Goal: Task Accomplishment & Management: Complete application form

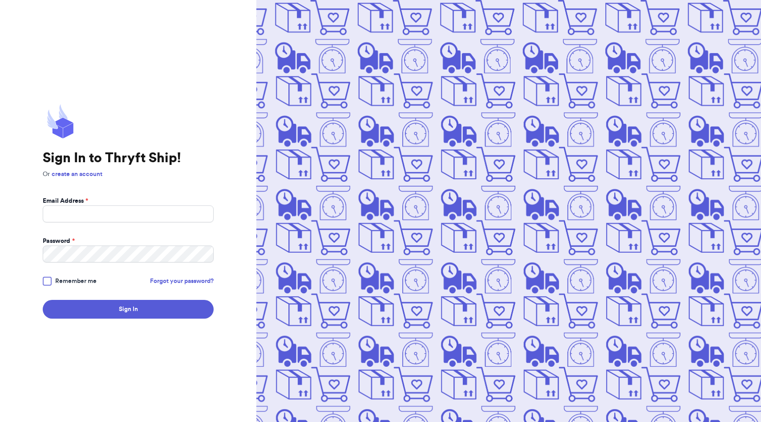
click at [162, 224] on form "Email Address * Password * Remember me Forgot your password? Sign In" at bounding box center [128, 257] width 171 height 122
click at [161, 218] on input "Email Address *" at bounding box center [128, 213] width 171 height 17
type input "[EMAIL_ADDRESS][DOMAIN_NAME]"
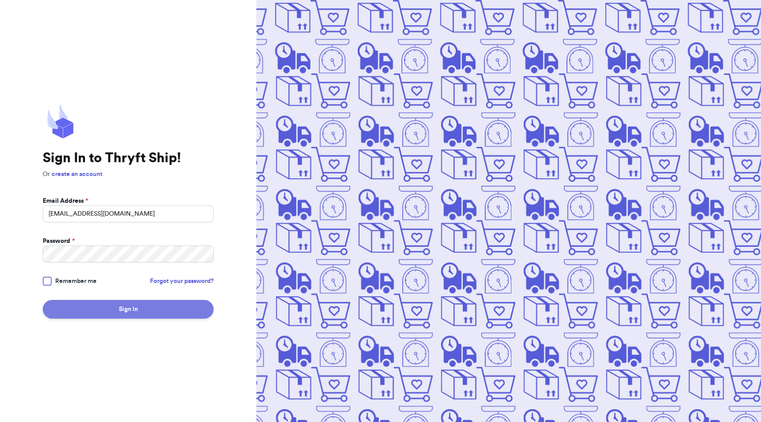
click at [94, 308] on button "Sign In" at bounding box center [128, 309] width 171 height 19
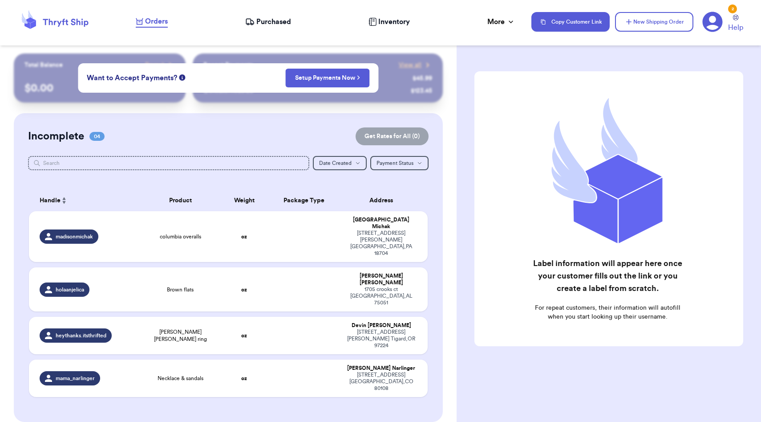
click at [427, 72] on div "@ fashionista $ 45.99 @ sneakerhead123 $ 123.45" at bounding box center [317, 82] width 229 height 26
click at [249, 143] on div "Incomplete 04 Get Rates for All ( 0 )" at bounding box center [228, 136] width 401 height 18
click at [643, 22] on button "New Shipping Order" at bounding box center [654, 22] width 78 height 20
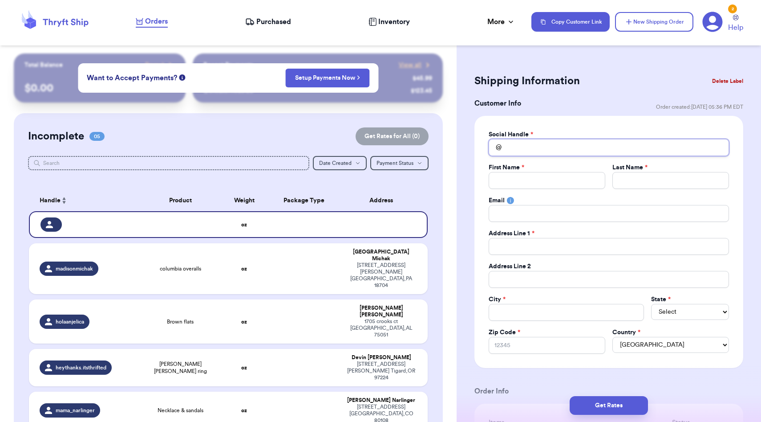
click at [541, 141] on input "Total Amount Paid" at bounding box center [609, 147] width 240 height 17
click at [535, 177] on input "Total Amount Paid" at bounding box center [547, 180] width 117 height 17
type input "M"
type input "Mi"
type input "Min"
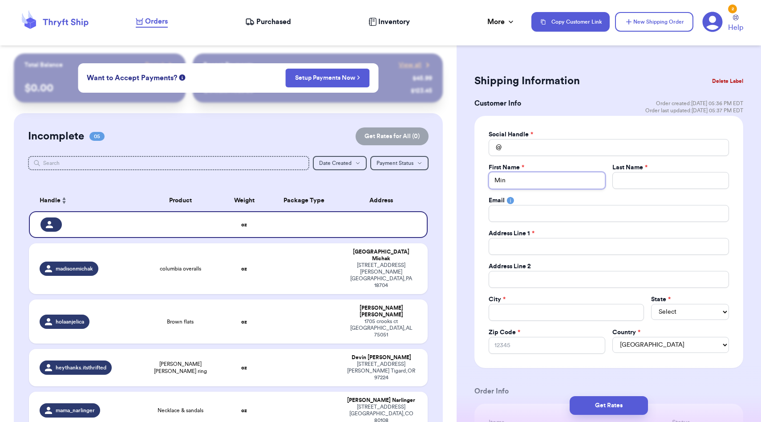
type input "Minn"
type input "Minna"
type input "F"
type input "Fl"
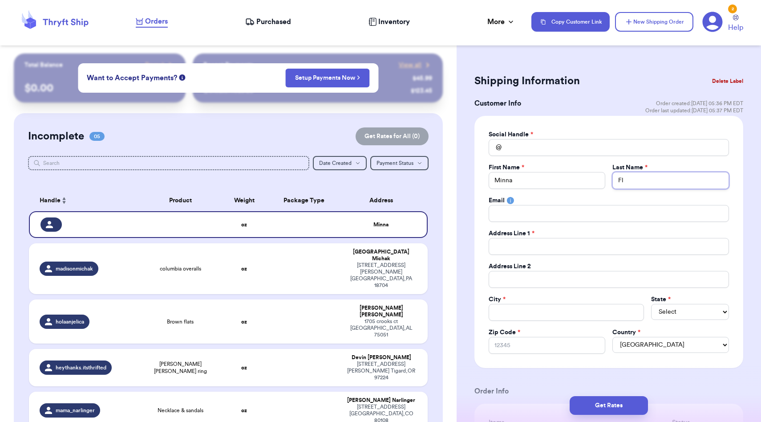
type input "Flo"
type input "[PERSON_NAME]"
type input "Flore"
type input "[PERSON_NAME]"
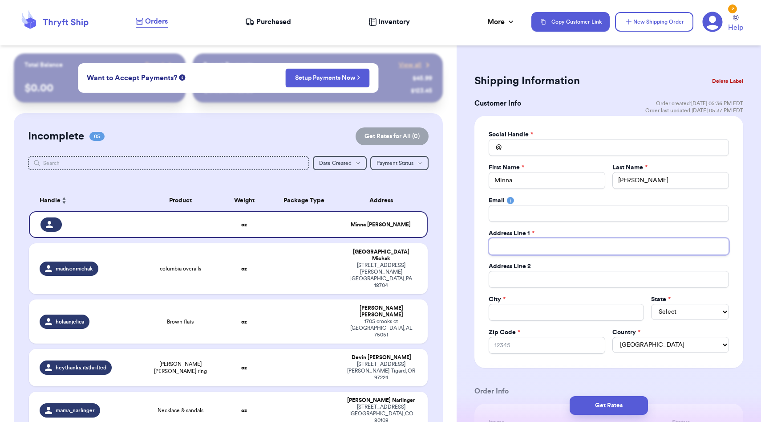
type input "1"
type input "16"
type input "160"
type input "1605"
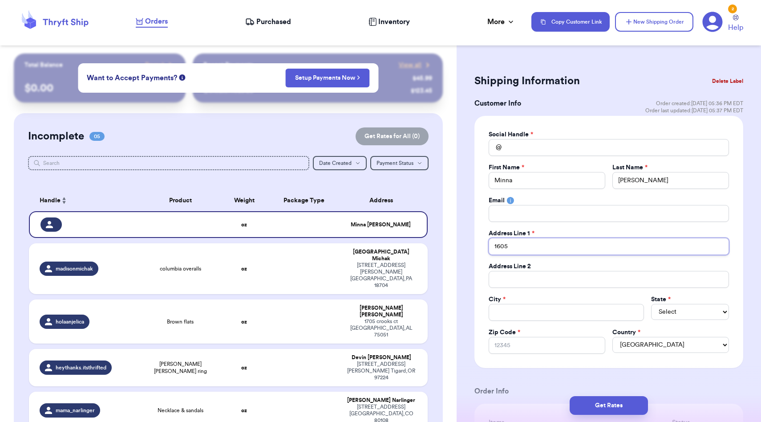
type input "1605 W"
type input "1605 Wa"
type input "1605 Was"
type input "1605 [PERSON_NAME]"
type input "1605 Wasse"
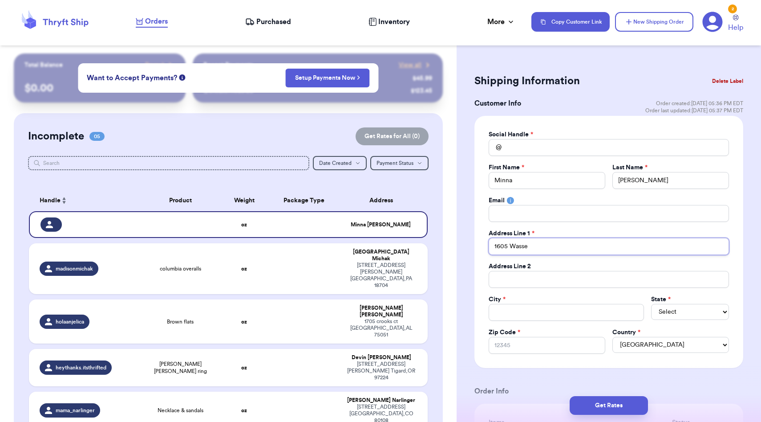
type input "1605 [PERSON_NAME]"
type input "1605 Wasse"
type input "1605 [PERSON_NAME]"
type input "1605 Was"
type input "1605 Wa"
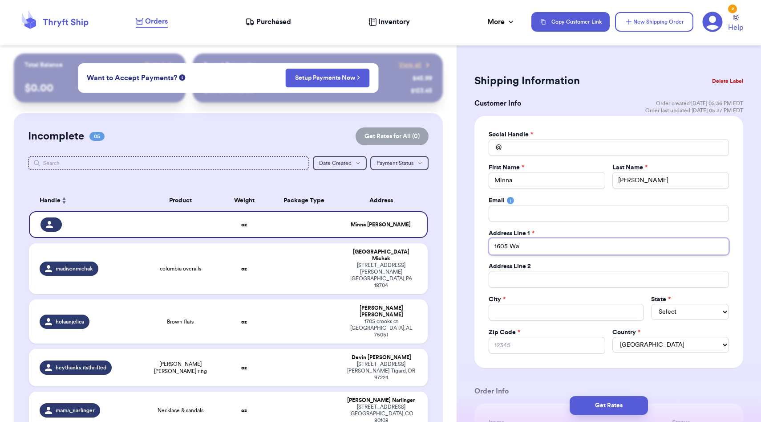
type input "1605 W"
type input "1605 Wa"
type input "1605 Was"
type input "1605 [PERSON_NAME]"
type input "1605 Wasse"
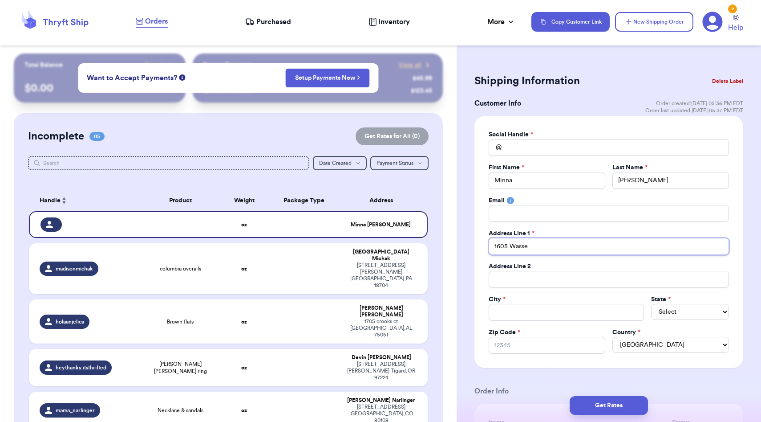
type input "1605 [PERSON_NAME]"
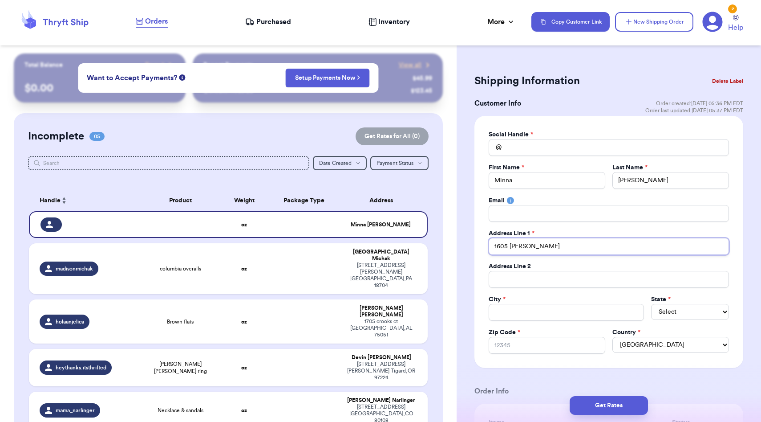
type input "[STREET_ADDRESS][PERSON_NAME]"
click at [541, 309] on input "Total Amount Paid" at bounding box center [566, 312] width 155 height 17
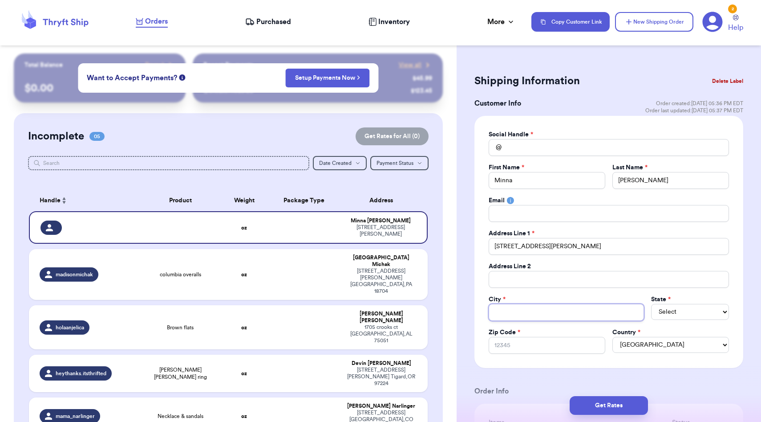
type input "H"
type input "Ha"
type input "Has"
type input "Hasl"
type input "Hasle"
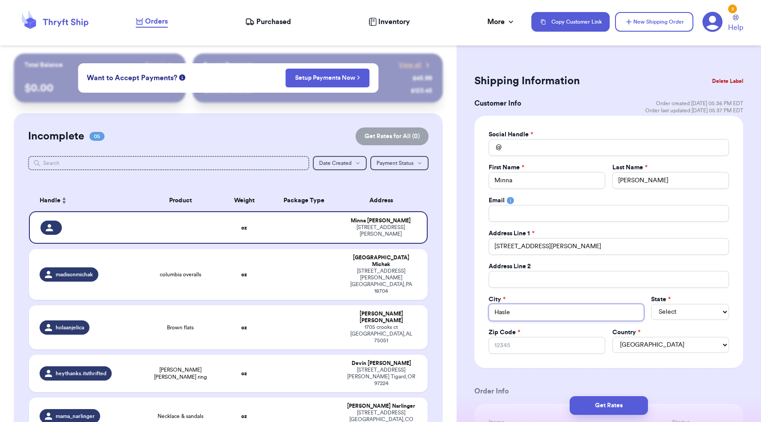
type input "Haslet"
select select "TN"
select select "[GEOGRAPHIC_DATA]"
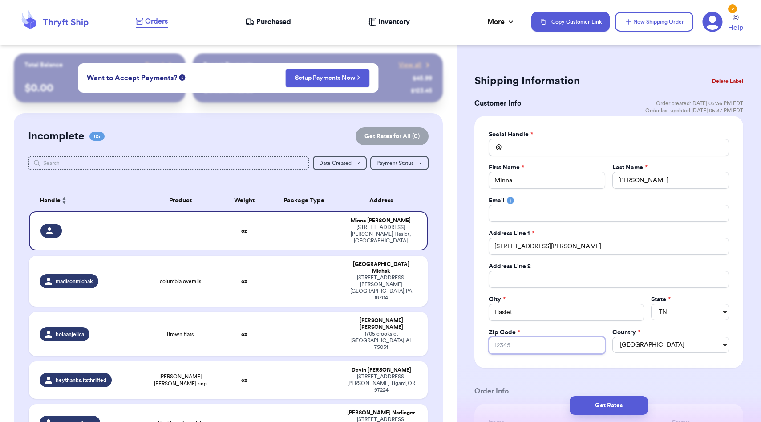
click at [513, 343] on input "Zip Code *" at bounding box center [547, 345] width 117 height 17
type input "7"
type input "76"
type input "760"
type input "7605"
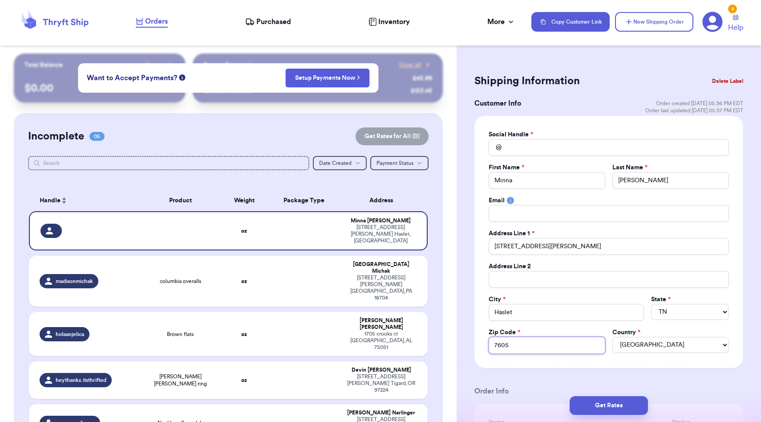
type input "76052"
click at [552, 148] on input "Total Amount Paid" at bounding box center [609, 147] width 240 height 17
type input "m"
type input "mc"
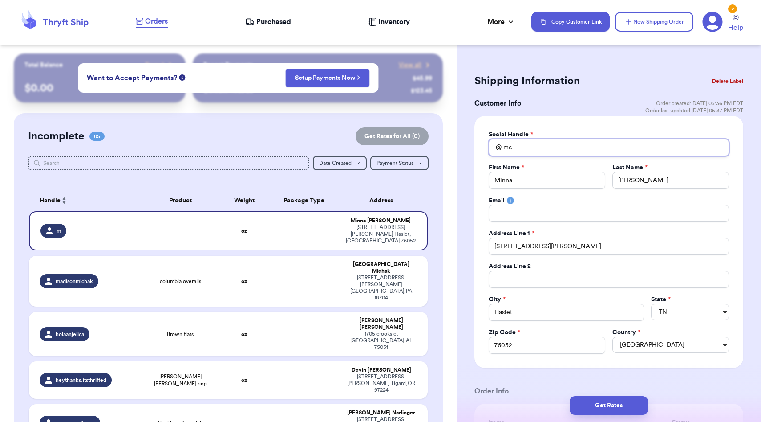
type input "mcd"
type input "mcde"
type input "mcdea"
type input "mcdeal"
type input "mcdeals"
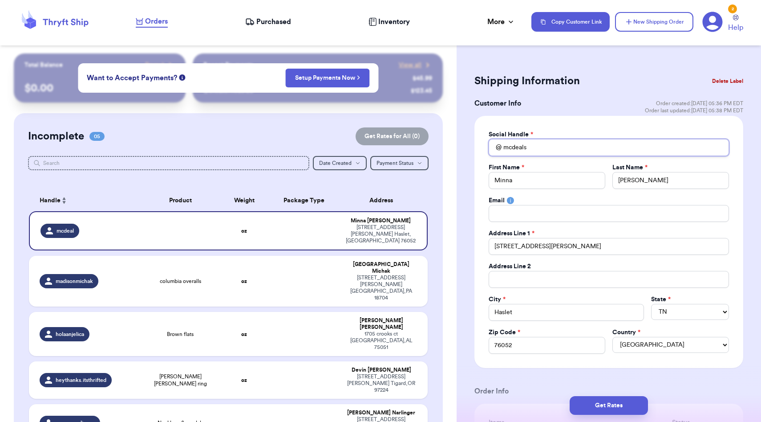
type input "mcdeals2"
type input "mcdeals24"
click at [455, 237] on div "Customer Link New Order Total Balance Payout $ 0.00 Recent Payments View all @ …" at bounding box center [228, 325] width 457 height 544
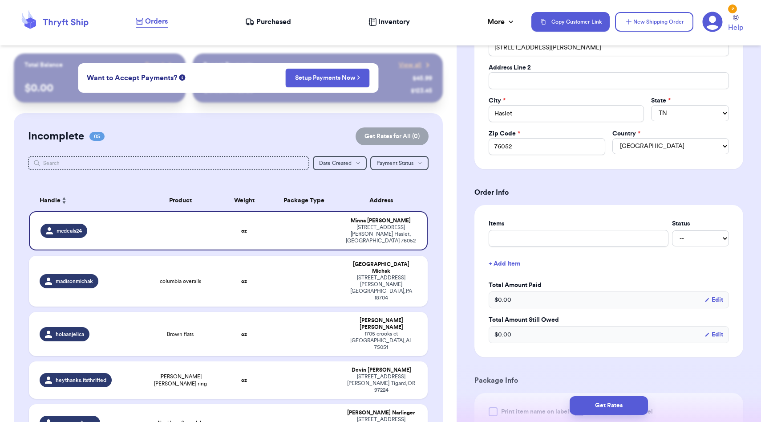
scroll to position [203, 0]
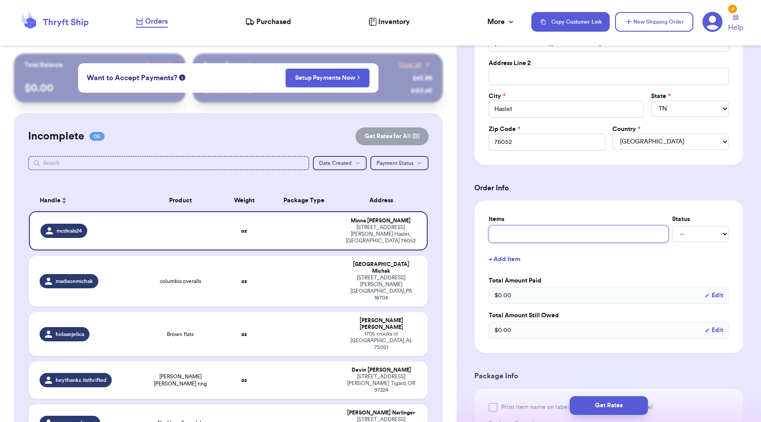
click at [554, 242] on input "text" at bounding box center [579, 233] width 180 height 17
type input "h"
type input "ha"
type input "hal"
type input "hala"
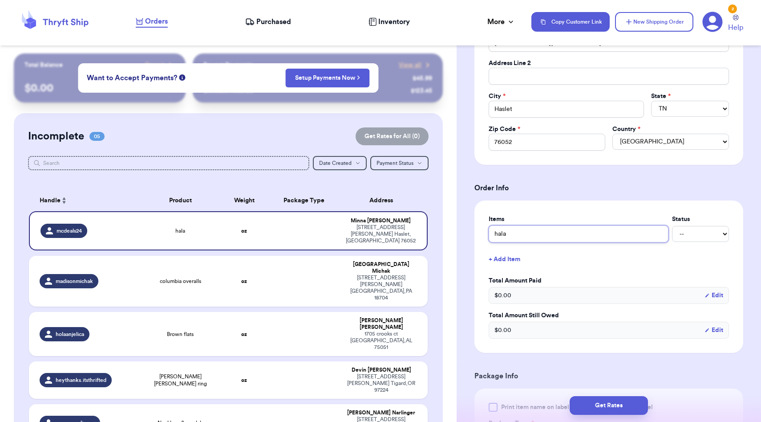
type input "[DEMOGRAPHIC_DATA]"
type input "[DEMOGRAPHIC_DATA] 1"
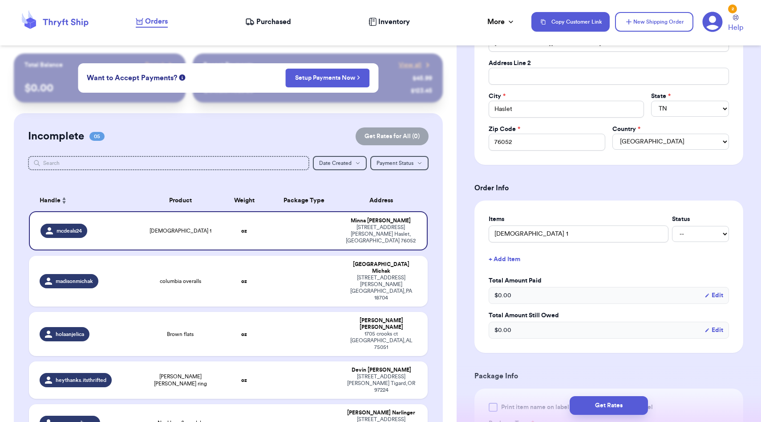
click at [492, 276] on div "Items Status halara 1 -- Paid Owes + Add Item Total Amount Paid $ 0.00 Edit Tot…" at bounding box center [609, 277] width 240 height 124
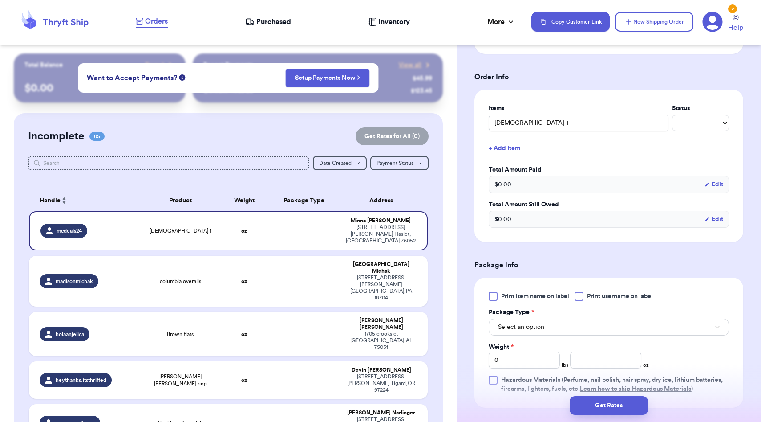
scroll to position [389, 0]
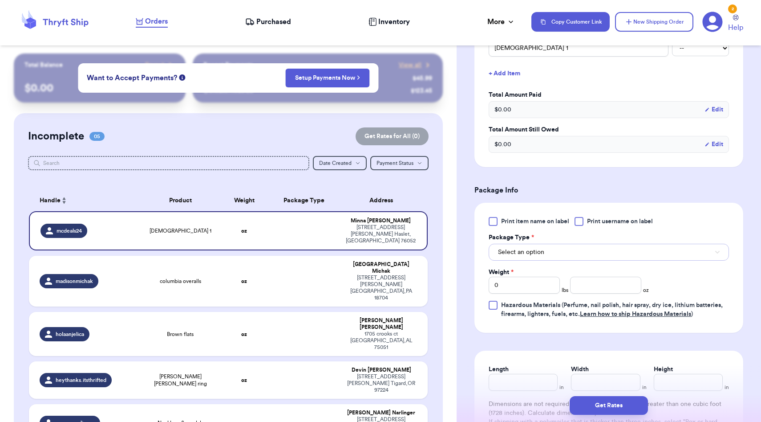
click at [533, 256] on span "Select an option" at bounding box center [521, 252] width 46 height 9
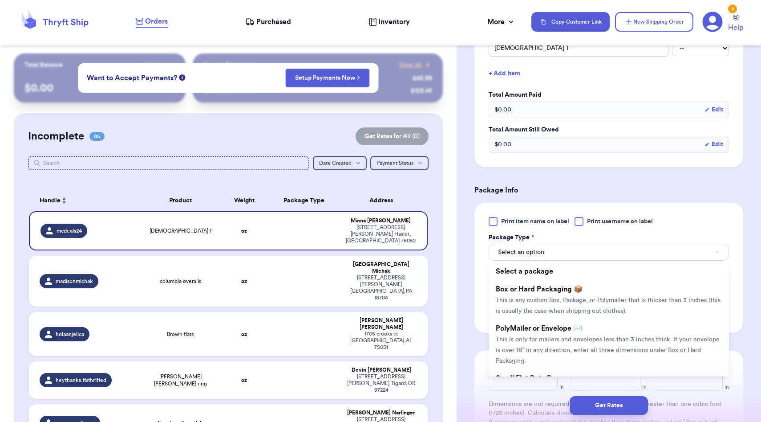
click at [574, 187] on h3 "Package Info" at bounding box center [609, 190] width 269 height 11
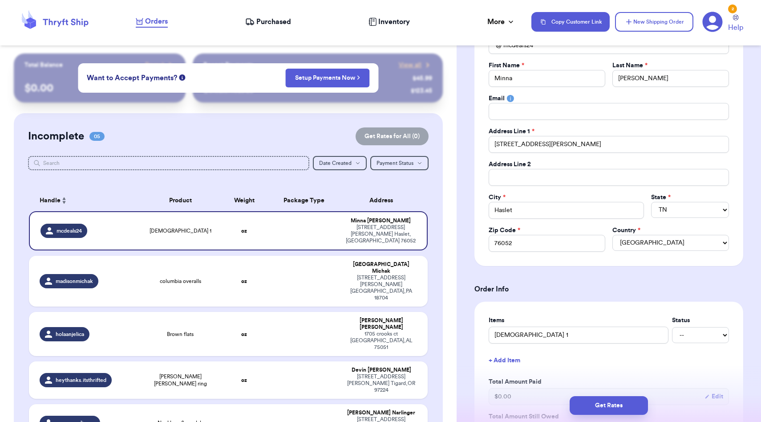
scroll to position [93, 0]
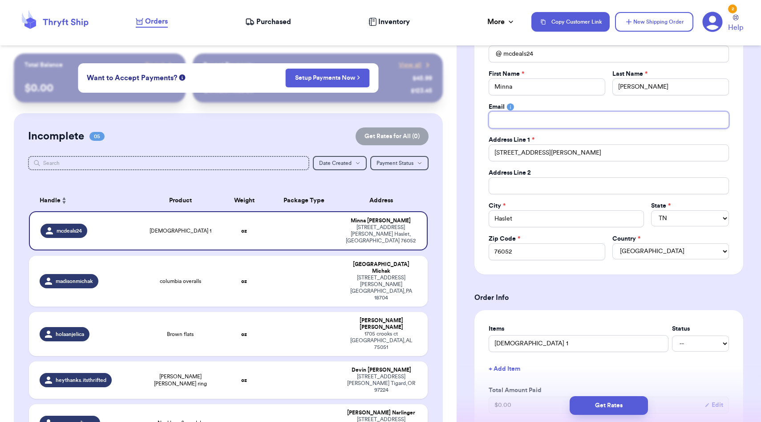
click at [526, 120] on input "Total Amount Paid" at bounding box center [609, 119] width 240 height 17
type input "m"
type input "mc"
type input "mcd"
type input "mcde"
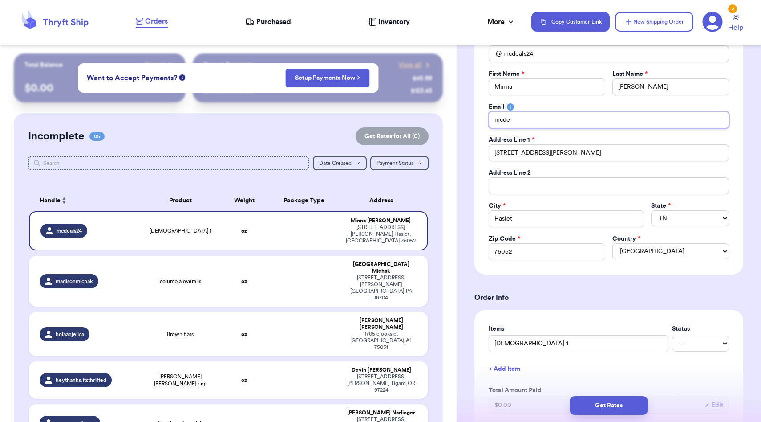
type input "mcdea"
type input "mcdeal"
type input "mcdeals"
type input "mcdeals2"
type input "mcdeals24"
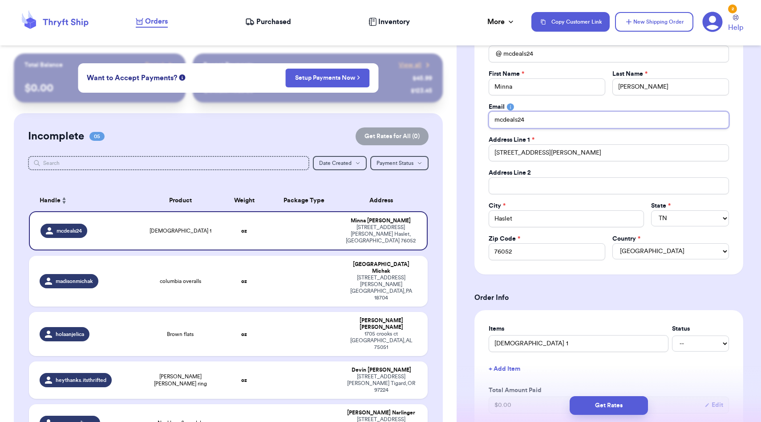
type input "mcdeals24@"
type input "mcdeals24@g"
type input "mcdeals24@gm"
type input "mcdeals24@gma"
type input "mcdeals24@gmal"
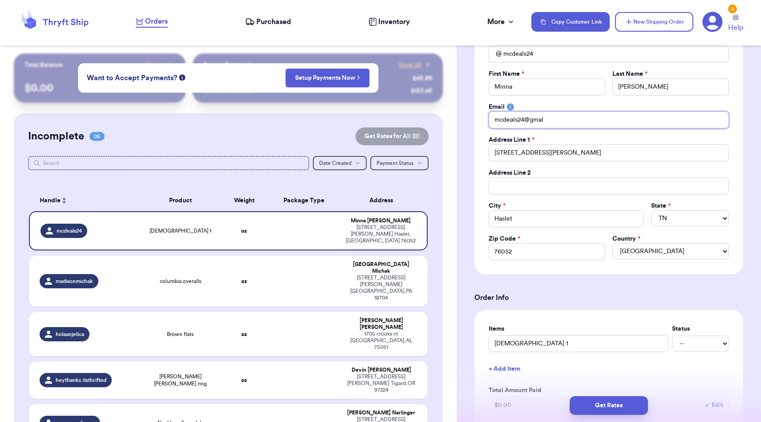
type input "mcdeals24@gma"
type input "mcdeals24@gmai"
type input "[EMAIL_ADDRESS]"
type input "[EMAIL_ADDRESS]."
type input "mcdeals24@gmail.c"
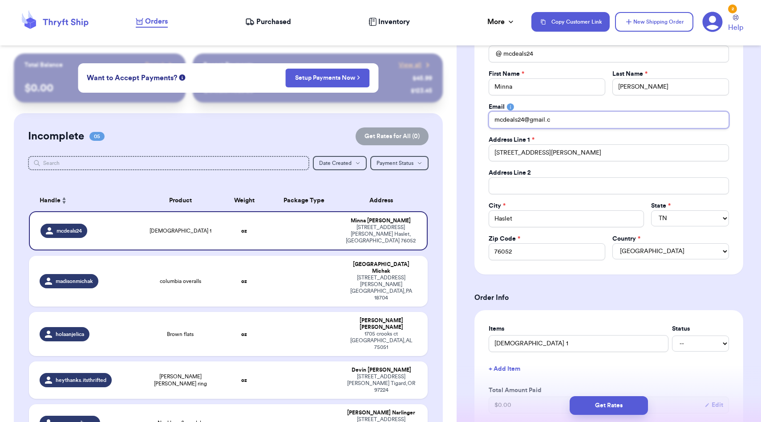
type input "[EMAIL_ADDRESS][DOMAIN_NAME]"
click at [472, 166] on div "Shipping Information Delete Label Customer Info Order created: [DATE] 05:36 PM …" at bounding box center [609, 406] width 305 height 893
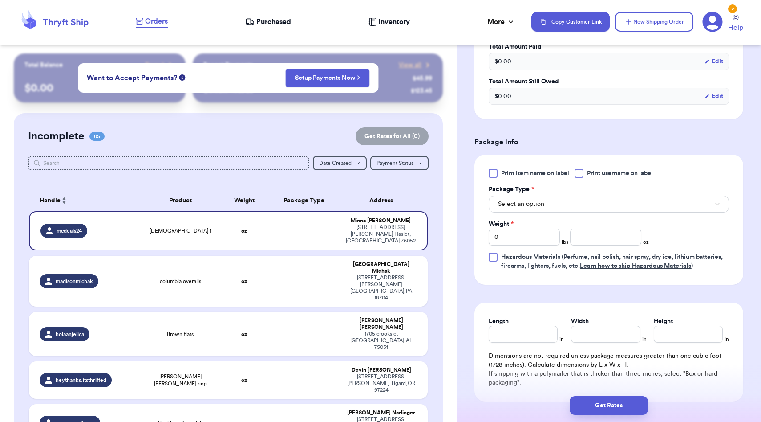
scroll to position [447, 0]
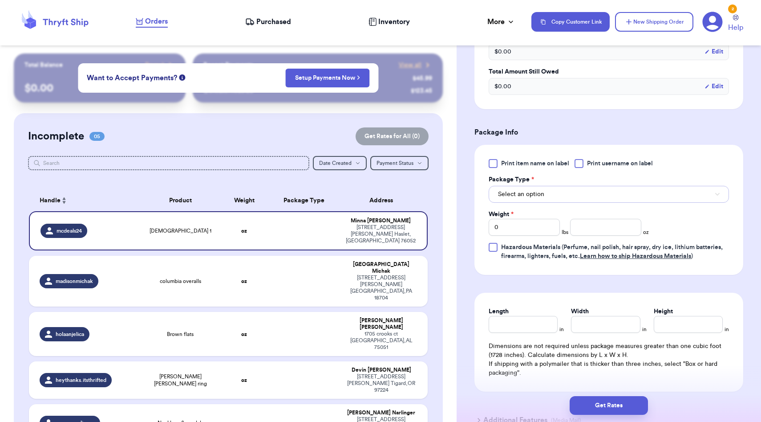
click at [528, 200] on button "Select an option" at bounding box center [609, 194] width 240 height 17
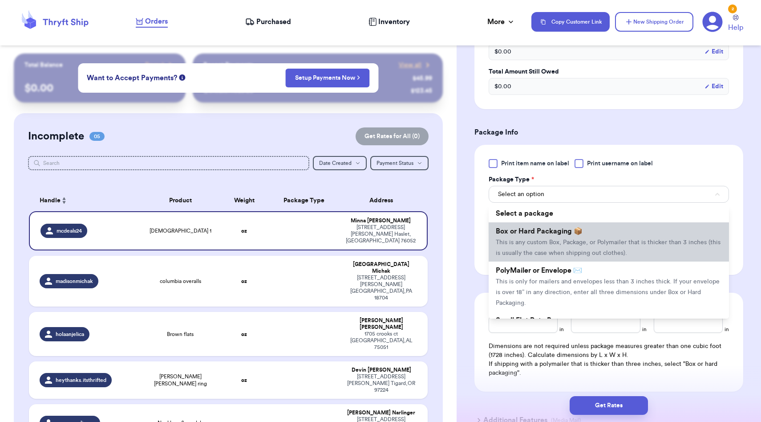
click at [530, 239] on li "Box or Hard Packaging 📦 This is any custom Box, Package, or Polymailer that is …" at bounding box center [609, 241] width 240 height 39
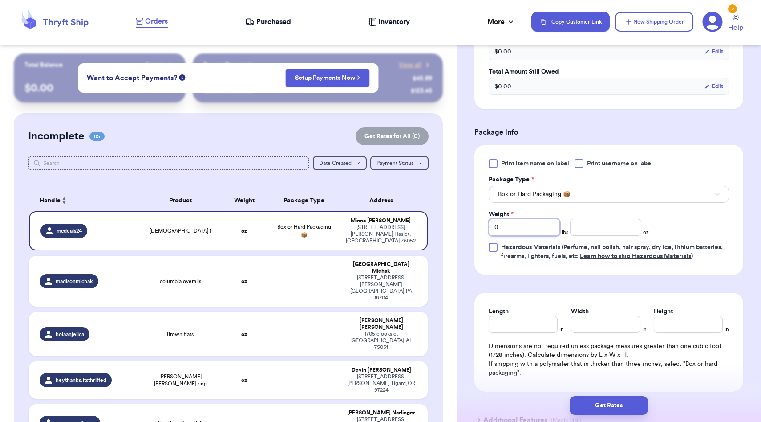
click at [525, 229] on input "0" at bounding box center [524, 227] width 71 height 17
click at [512, 327] on input "Length" at bounding box center [523, 324] width 69 height 17
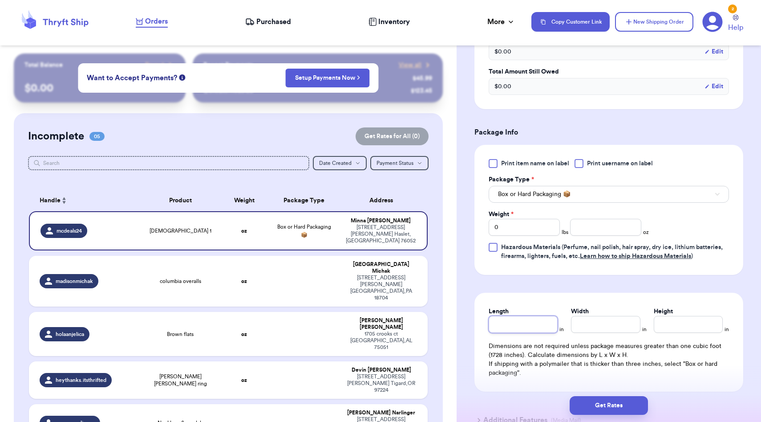
type input "1"
type input "18"
click at [589, 330] on input "Width *" at bounding box center [605, 324] width 69 height 17
type input "1"
click at [688, 325] on input "Height *" at bounding box center [688, 324] width 69 height 17
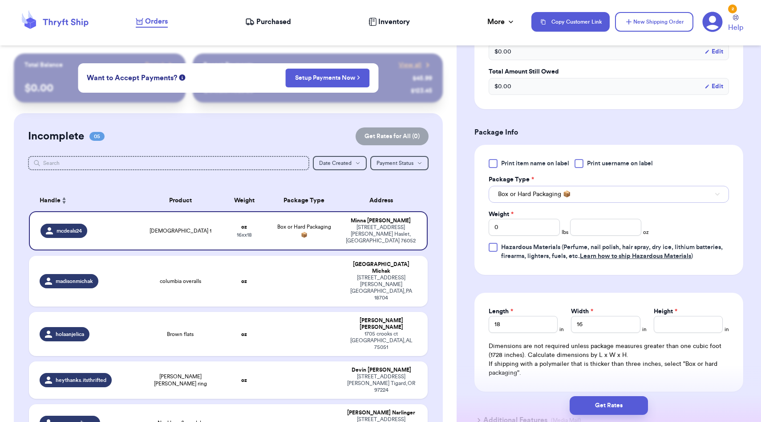
click at [622, 195] on button "Box or Hard Packaging 📦" at bounding box center [609, 194] width 240 height 17
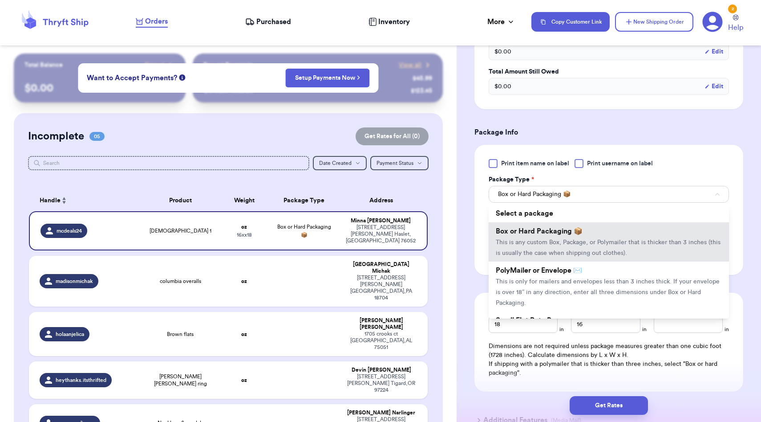
click at [752, 209] on div "Shipping Information Delete Label Customer Info Order created: [DATE] 05:36 PM …" at bounding box center [609, 53] width 305 height 893
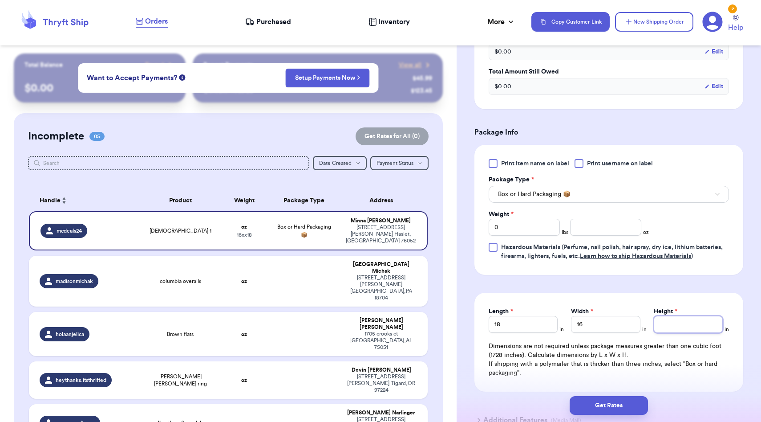
click at [687, 320] on input "Height *" at bounding box center [688, 324] width 69 height 17
click at [688, 282] on form "Shipping Information Delete Label Customer Info Order created: [DATE] 05:36 PM …" at bounding box center [609, 31] width 269 height 813
click at [550, 225] on input "0" at bounding box center [524, 227] width 71 height 17
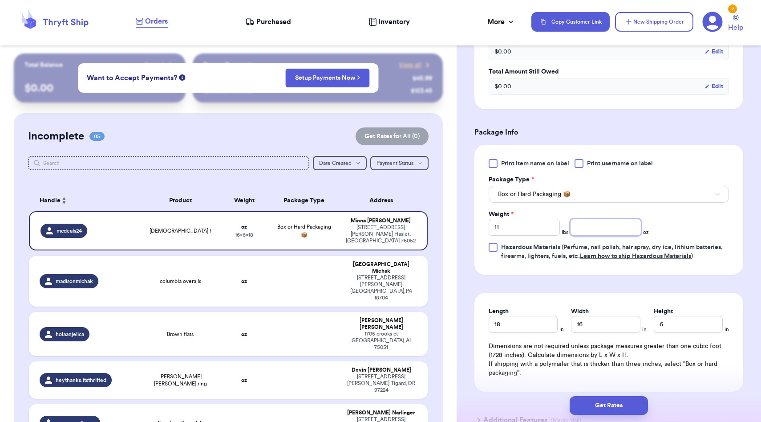
click at [586, 230] on input "number" at bounding box center [605, 227] width 71 height 17
click at [594, 273] on div "Print item name on label Print username on label Package Type * Box or Hard Pac…" at bounding box center [609, 210] width 269 height 130
click at [591, 404] on button "Get Rates" at bounding box center [609, 405] width 78 height 19
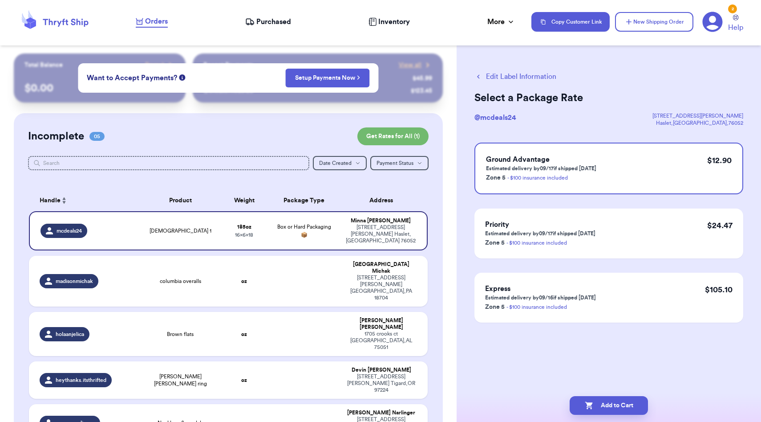
scroll to position [0, 0]
click at [614, 399] on button "Add to Cart" at bounding box center [609, 405] width 78 height 19
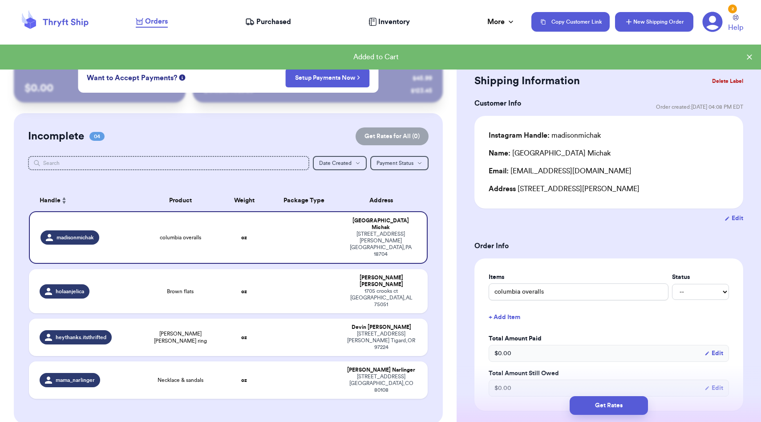
click at [635, 22] on button "New Shipping Order" at bounding box center [654, 22] width 78 height 20
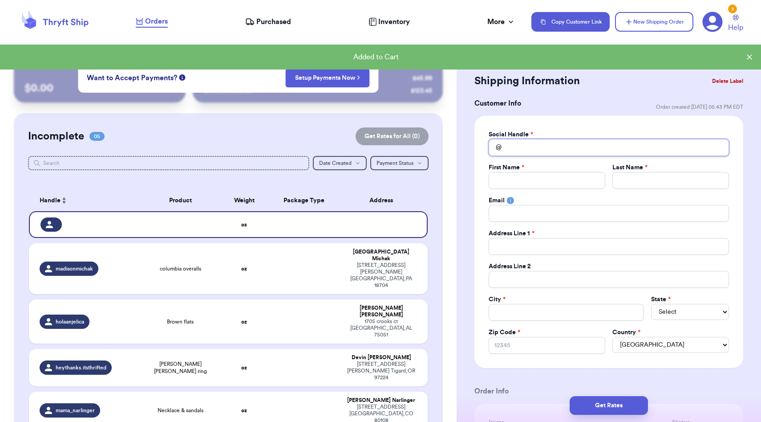
click at [565, 148] on input "Total Amount Paid" at bounding box center [609, 147] width 240 height 17
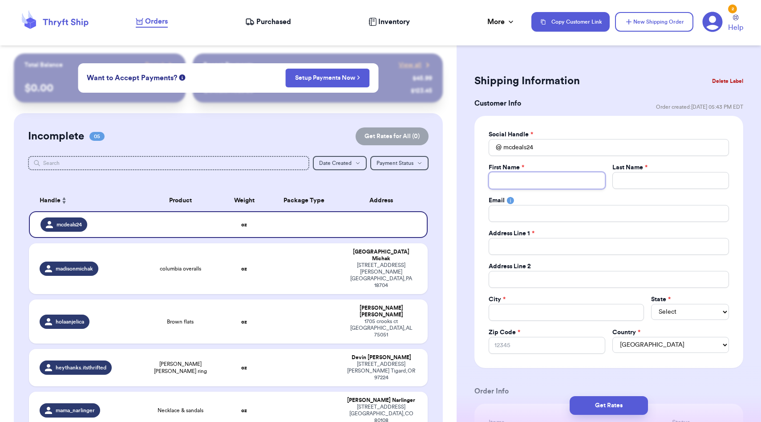
click at [564, 177] on input "Total Amount Paid" at bounding box center [547, 180] width 117 height 17
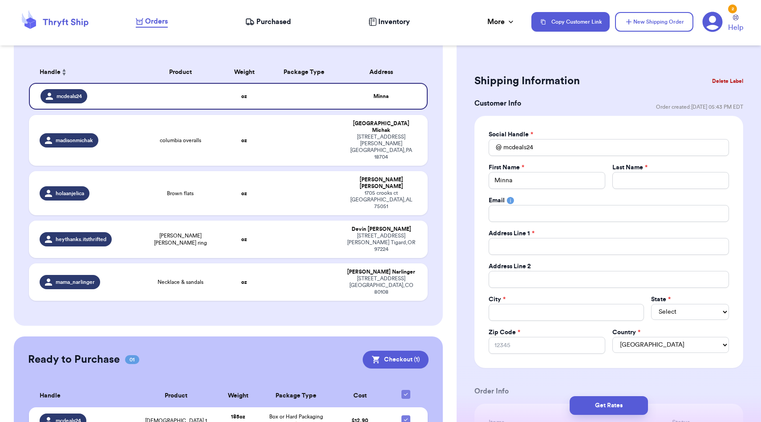
click at [154, 417] on div "[DEMOGRAPHIC_DATA] 1" at bounding box center [175, 420] width 67 height 7
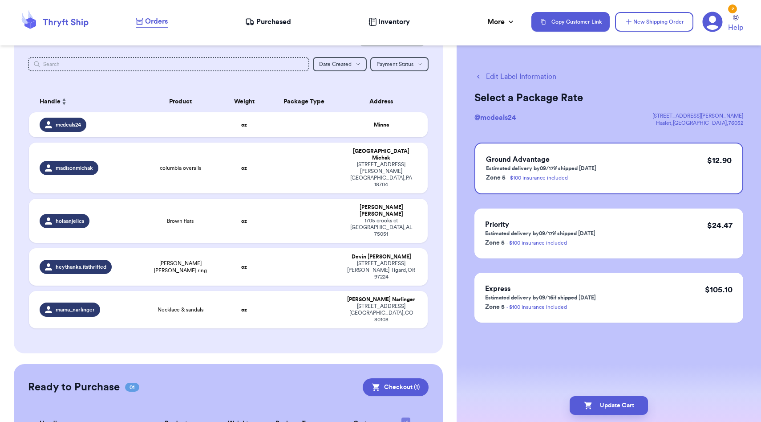
scroll to position [70, 0]
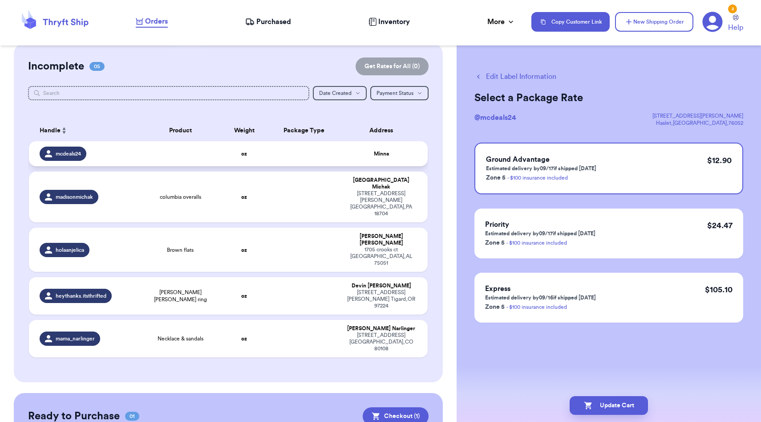
click at [343, 165] on td "Minna" at bounding box center [384, 153] width 88 height 25
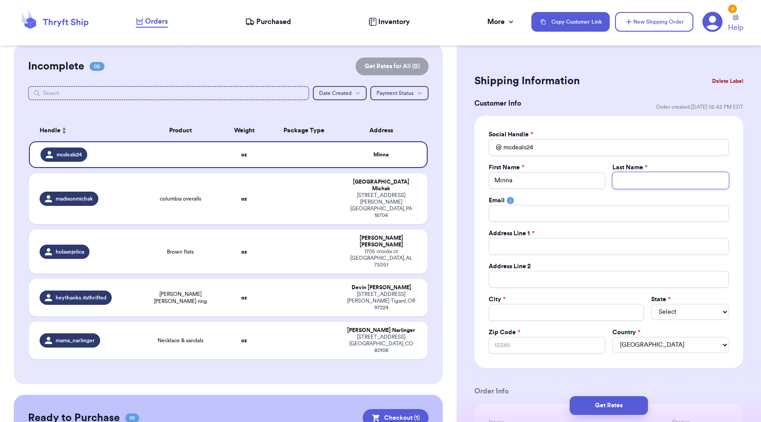
click at [626, 179] on input "Total Amount Paid" at bounding box center [671, 180] width 117 height 17
click at [602, 211] on input "Total Amount Paid" at bounding box center [609, 213] width 240 height 17
click at [576, 246] on input "Total Amount Paid" at bounding box center [609, 246] width 240 height 17
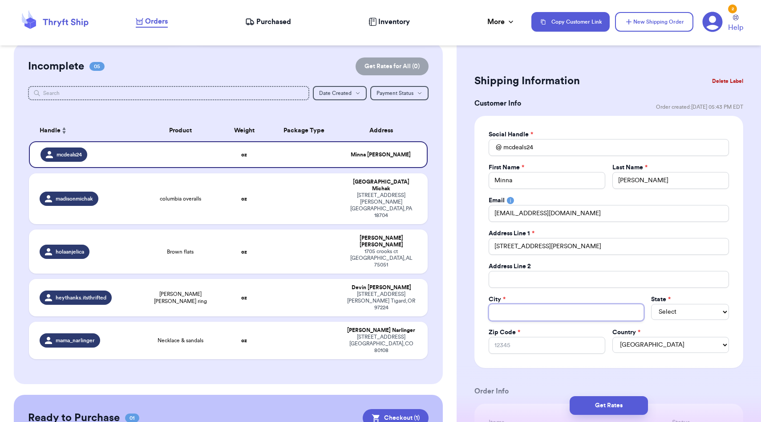
click at [527, 312] on input "Total Amount Paid" at bounding box center [566, 312] width 155 height 17
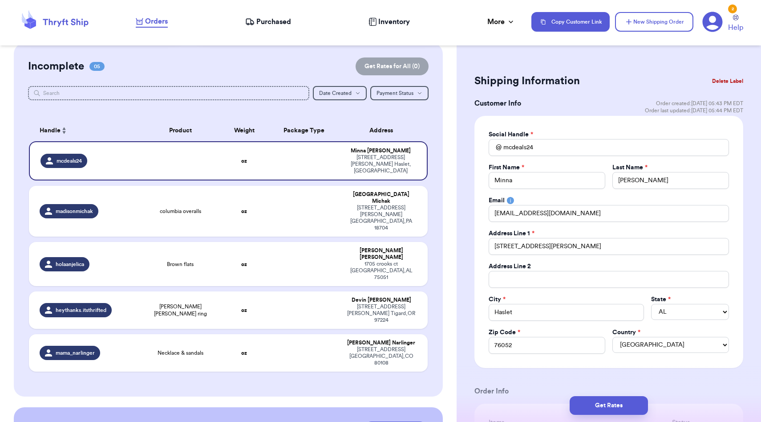
click at [538, 366] on div "Social Handle * @ mcdeals24 First Name * Minna Last Name * [PERSON_NAME] Email …" at bounding box center [609, 242] width 269 height 252
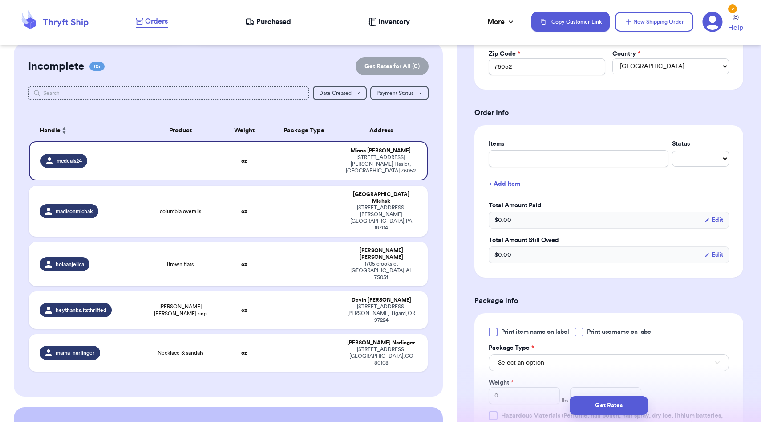
scroll to position [335, 0]
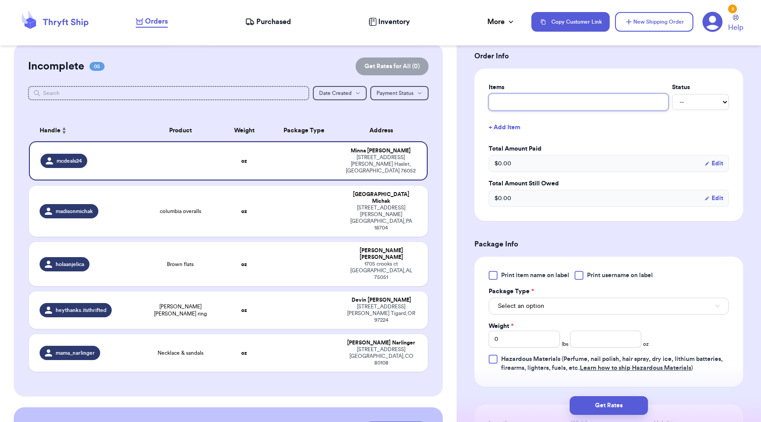
click at [537, 105] on input "text" at bounding box center [579, 101] width 180 height 17
click at [463, 146] on div "Shipping Information Delete Label Customer Info Order created: [DATE] 05:43 PM …" at bounding box center [609, 165] width 305 height 893
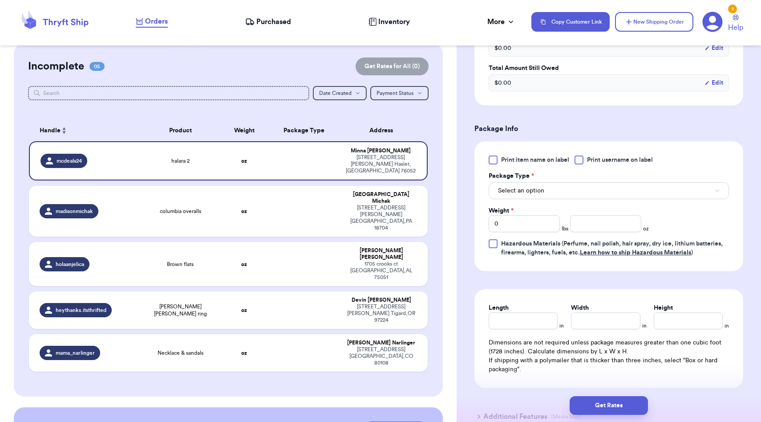
scroll to position [526, 0]
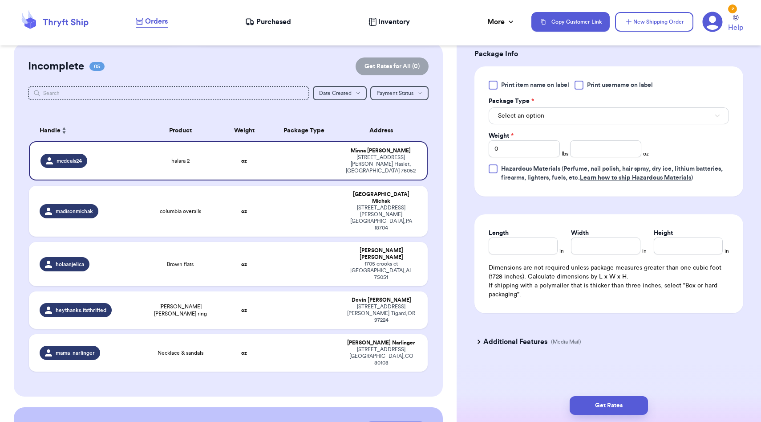
click at [553, 116] on button "Select an option" at bounding box center [609, 115] width 240 height 17
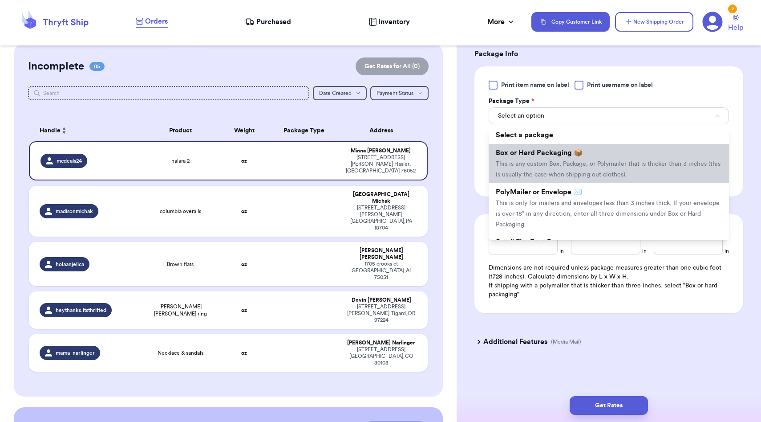
click at [552, 161] on span "This is any custom Box, Package, or Polymailer that is thicker than 3 inches (t…" at bounding box center [608, 169] width 225 height 17
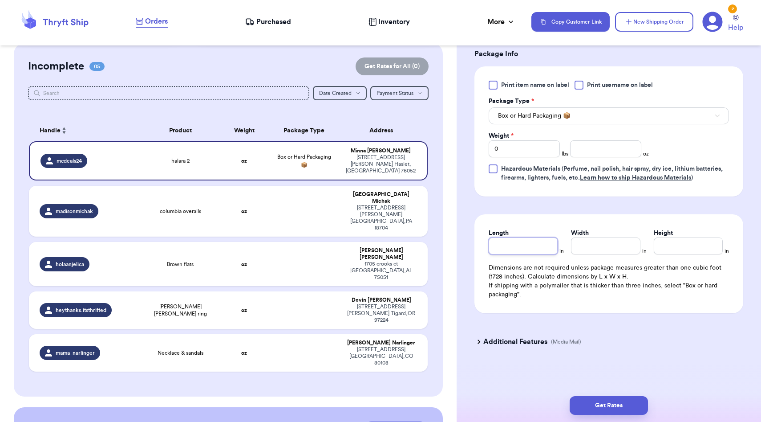
click at [528, 245] on input "Length" at bounding box center [523, 245] width 69 height 17
click at [593, 246] on input "Width *" at bounding box center [605, 245] width 69 height 17
click at [681, 250] on input "Height *" at bounding box center [688, 245] width 69 height 17
click at [545, 151] on input "0" at bounding box center [524, 148] width 71 height 17
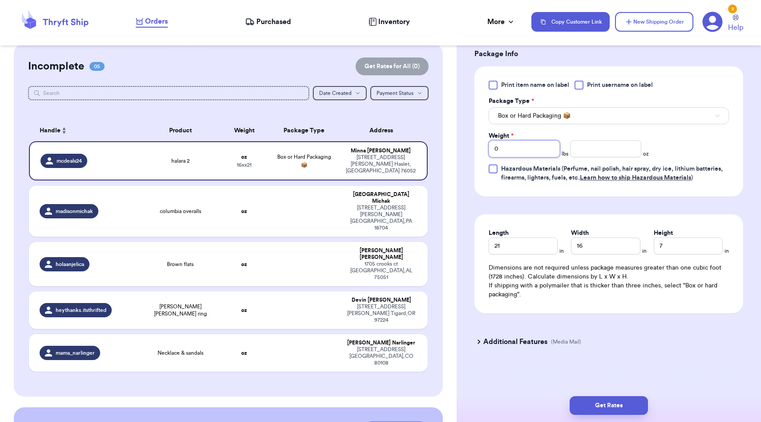
click at [545, 151] on input "0" at bounding box center [524, 148] width 71 height 17
click at [597, 149] on input "number" at bounding box center [605, 148] width 71 height 17
click at [671, 193] on div "Print item name on label Print username on label Package Type * Box or Hard Pac…" at bounding box center [609, 131] width 269 height 130
click at [654, 115] on button "Box or Hard Packaging 📦" at bounding box center [609, 115] width 240 height 17
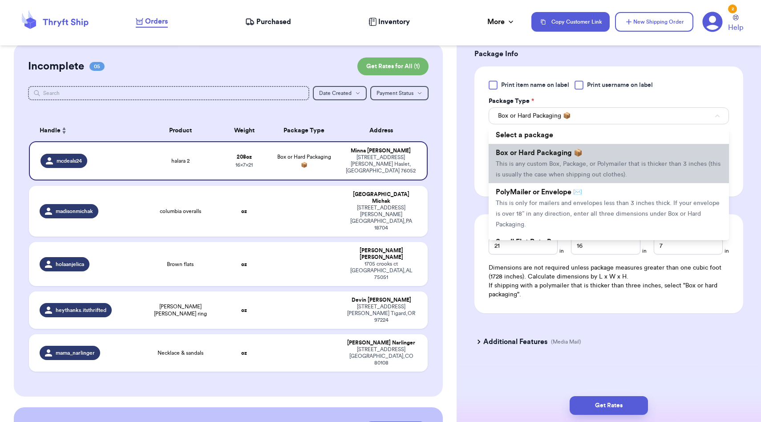
click at [645, 154] on li "Box or Hard Packaging 📦 This is any custom Box, Package, or Polymailer that is …" at bounding box center [609, 163] width 240 height 39
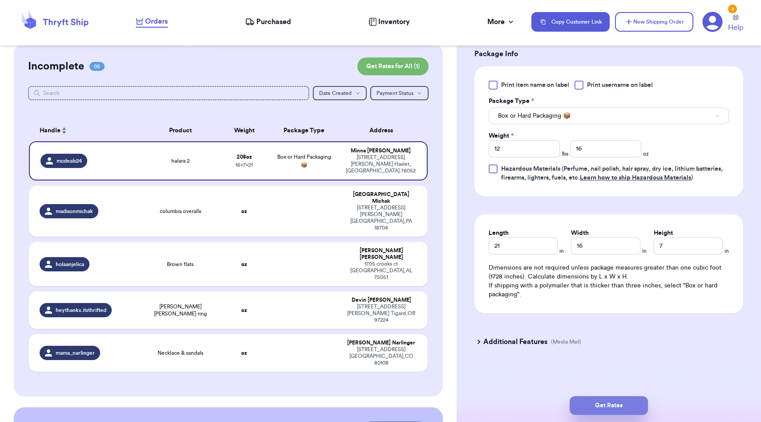
click at [599, 406] on button "Get Rates" at bounding box center [609, 405] width 78 height 19
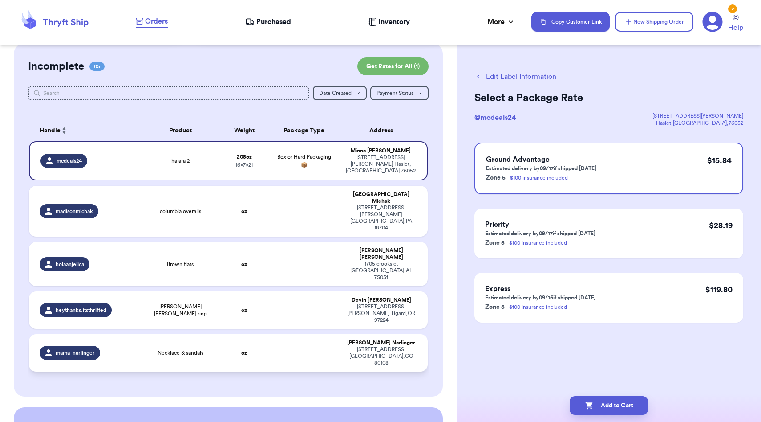
scroll to position [134, 0]
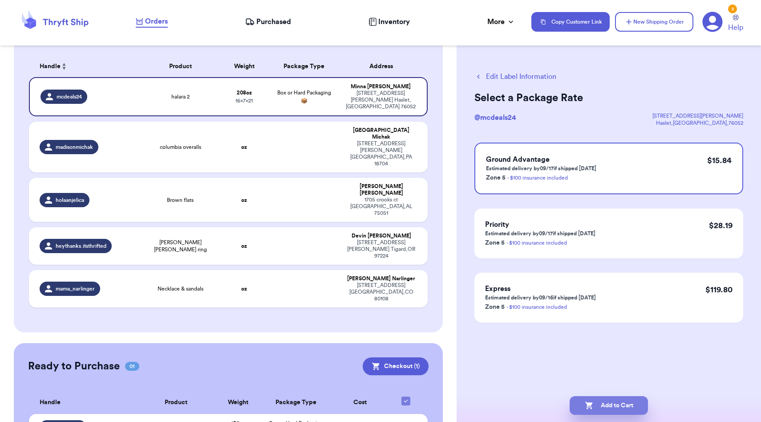
click at [592, 405] on icon "button" at bounding box center [589, 405] width 9 height 9
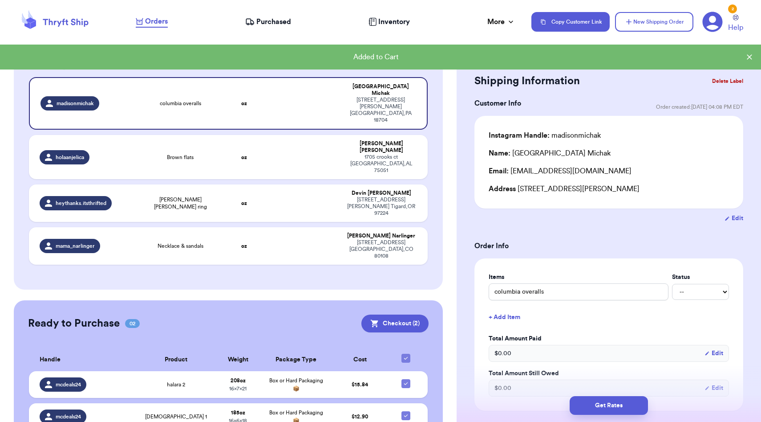
scroll to position [130, 0]
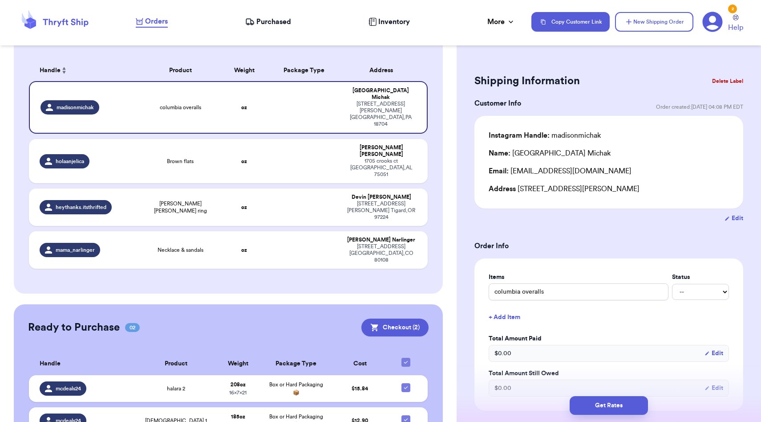
click at [711, 30] on icon at bounding box center [713, 22] width 20 height 20
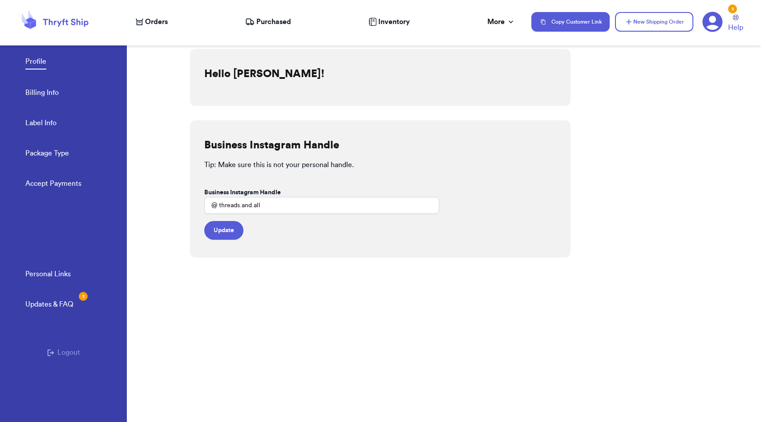
click at [81, 179] on link "Accept Payments" at bounding box center [53, 184] width 56 height 12
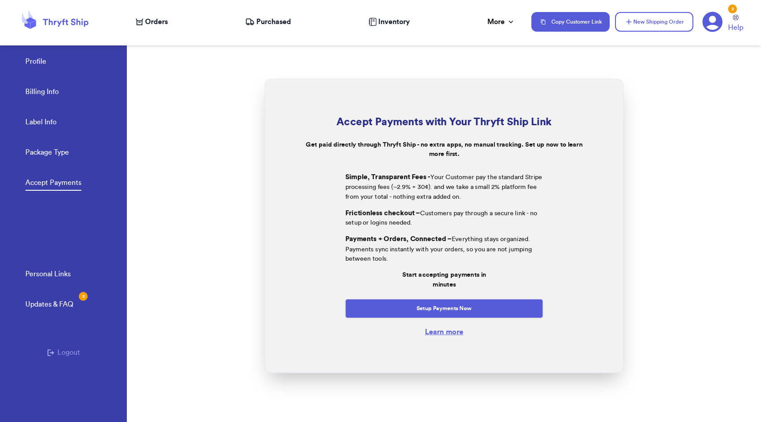
click at [73, 159] on div "Profile Billing Info Label Info Package Type Accept Payments" at bounding box center [76, 119] width 102 height 177
click at [56, 126] on link "Label Info" at bounding box center [40, 123] width 31 height 12
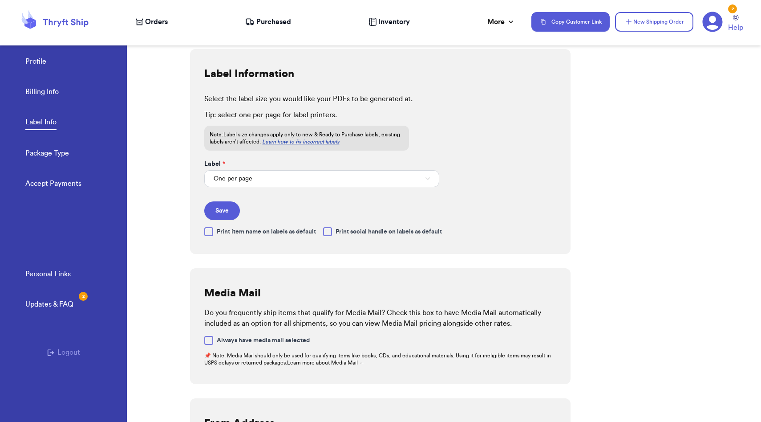
click at [52, 97] on link "Billing Info" at bounding box center [41, 92] width 33 height 12
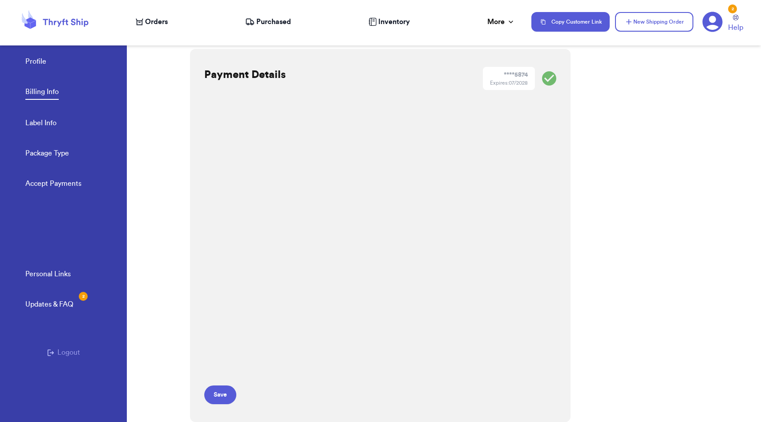
click at [158, 26] on span "Orders" at bounding box center [156, 21] width 23 height 11
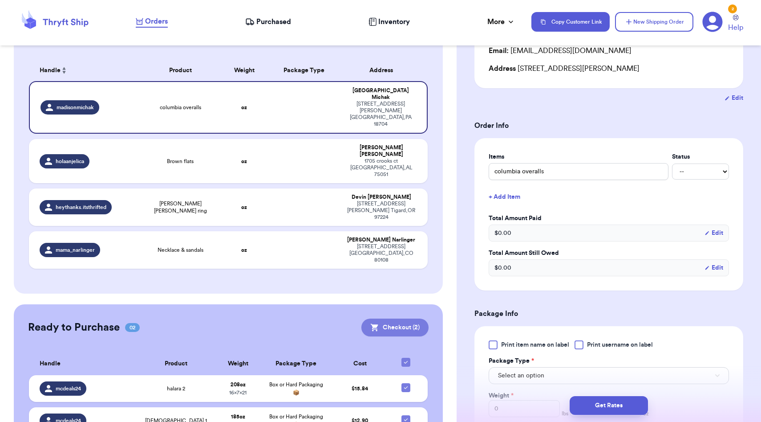
scroll to position [126, 0]
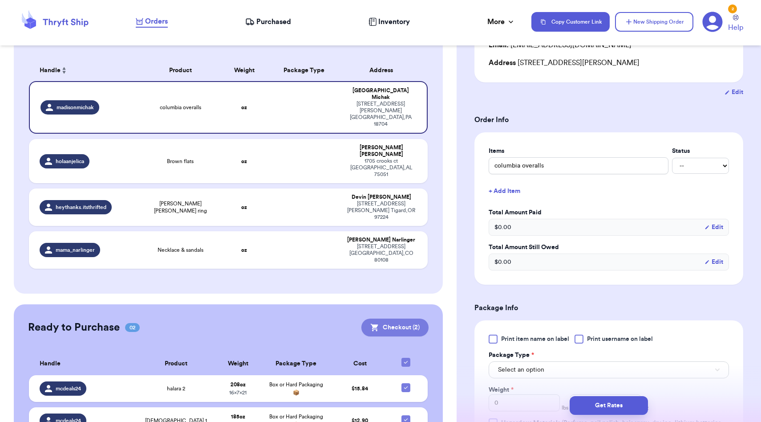
click at [388, 318] on button "Checkout ( 2 )" at bounding box center [395, 327] width 67 height 18
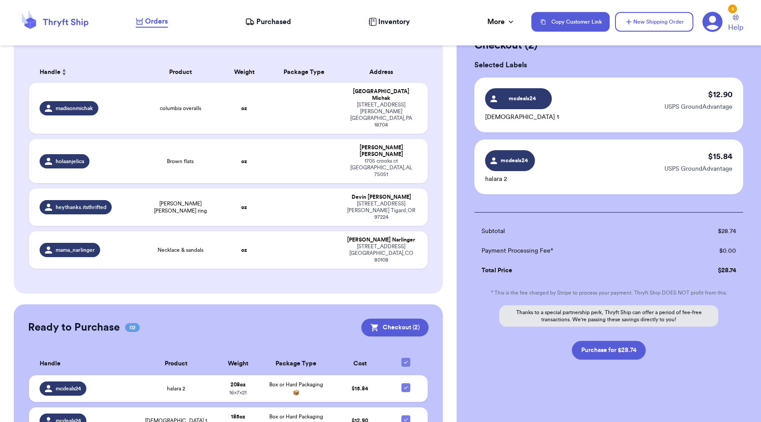
scroll to position [0, 0]
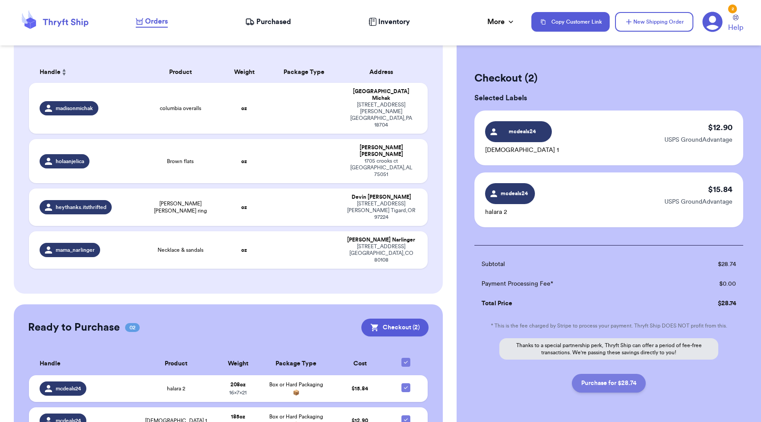
click at [631, 384] on button "Purchase for $28.74" at bounding box center [609, 383] width 74 height 19
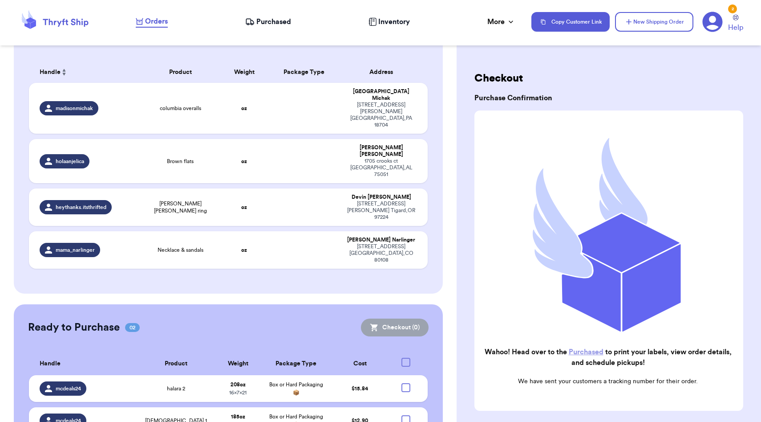
scroll to position [94, 0]
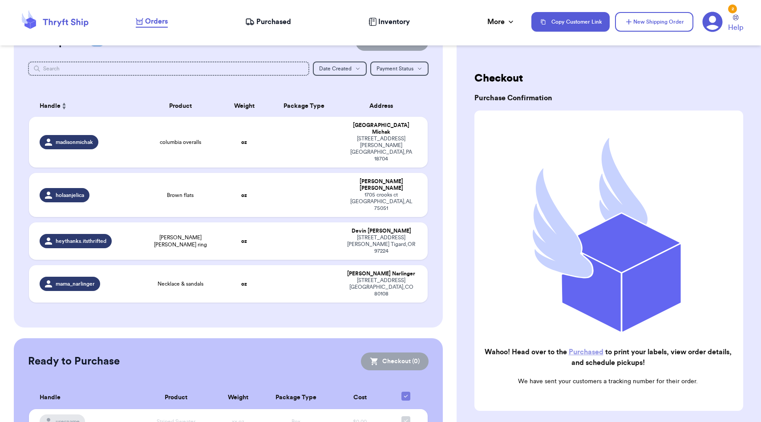
click at [274, 12] on nav "Orders Purchased Inventory More Stats Completed Orders Payments Payouts Copy Cu…" at bounding box center [444, 21] width 634 height 29
click at [283, 16] on div "Orders Purchased Inventory More Stats Completed Orders Payments Payouts" at bounding box center [329, 22] width 387 height 12
click at [283, 21] on span "Purchased" at bounding box center [273, 21] width 35 height 11
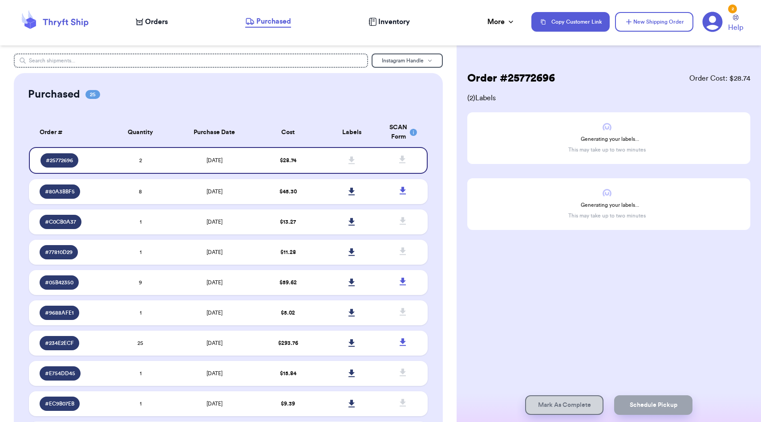
click at [155, 22] on span "Orders" at bounding box center [156, 21] width 23 height 11
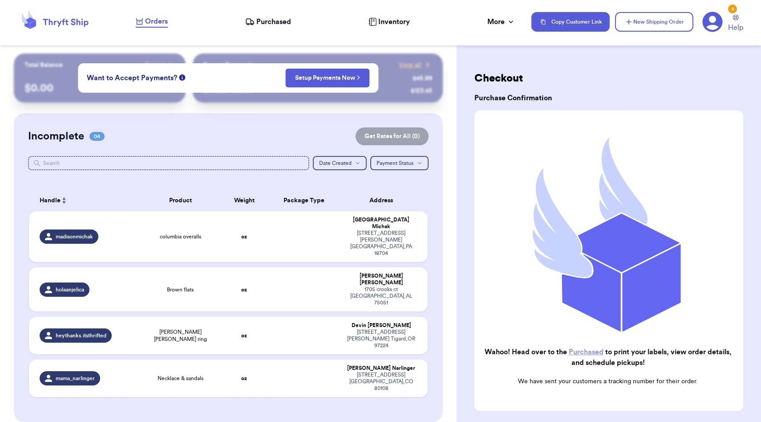
click at [280, 22] on span "Purchased" at bounding box center [273, 21] width 35 height 11
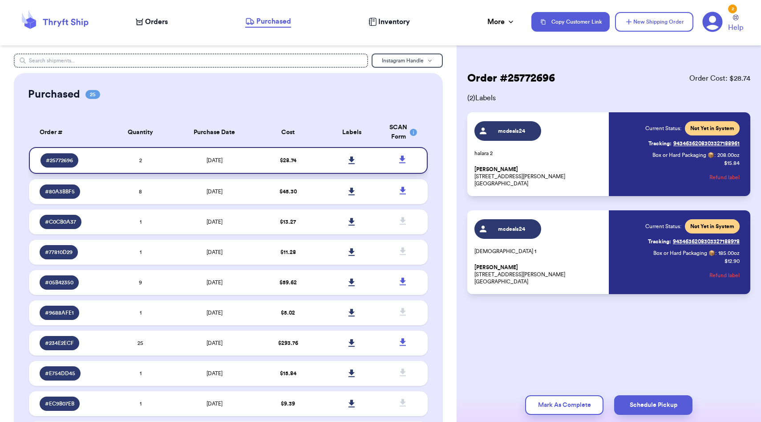
click at [353, 157] on icon at bounding box center [352, 160] width 6 height 8
